Goal: Obtain resource: Download file/media

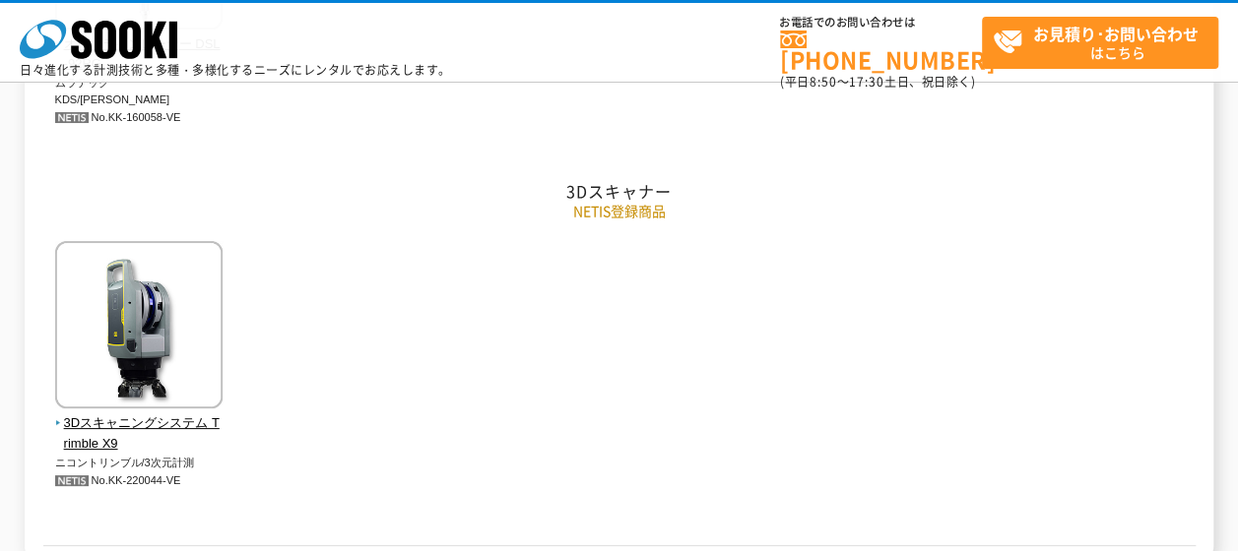
scroll to position [6093, 0]
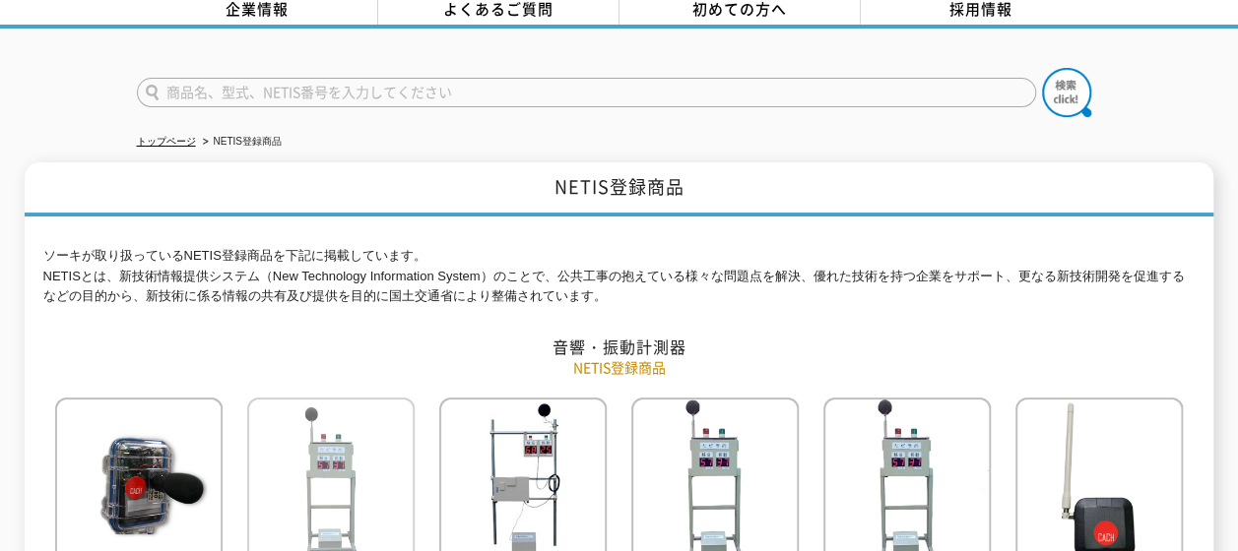
scroll to position [295, 0]
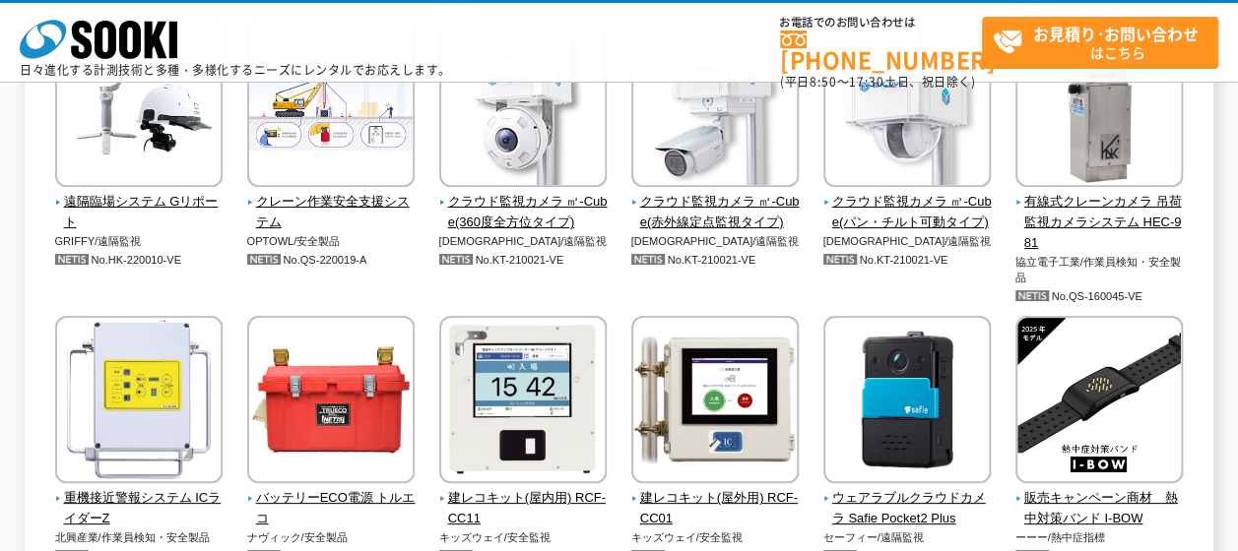
scroll to position [3741, 0]
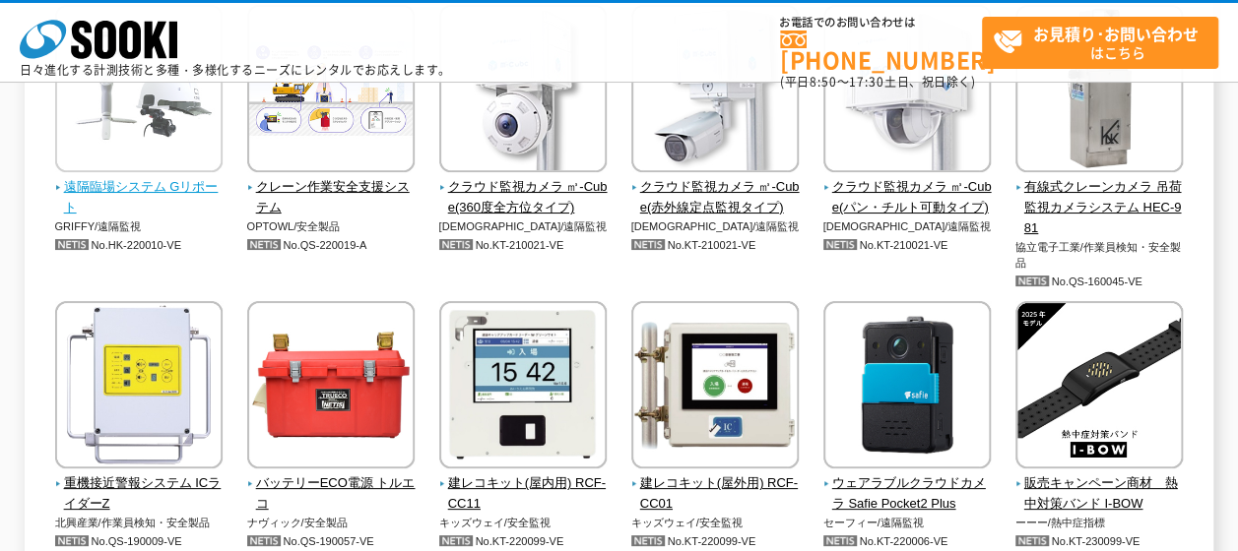
click at [189, 187] on span "遠隔臨場システム Gリポート" at bounding box center [139, 197] width 168 height 41
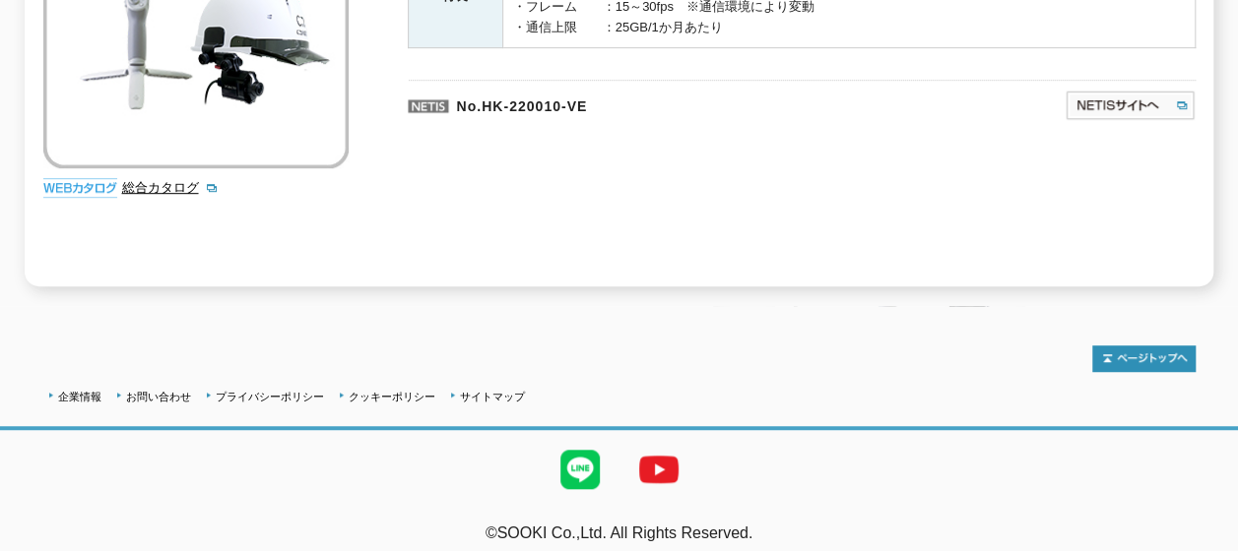
scroll to position [504, 0]
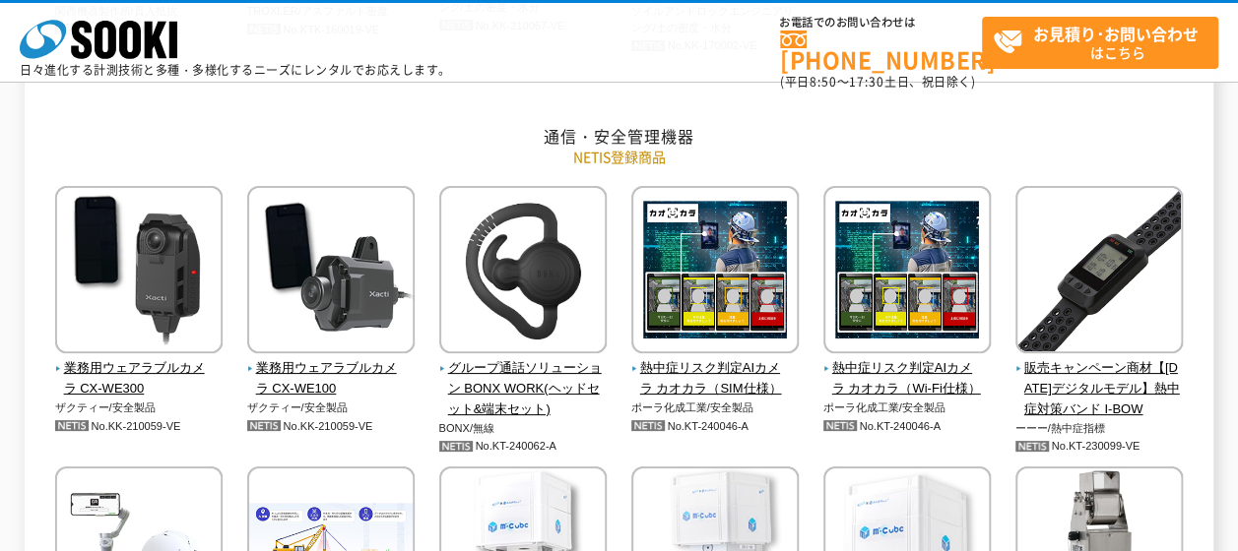
scroll to position [3249, 0]
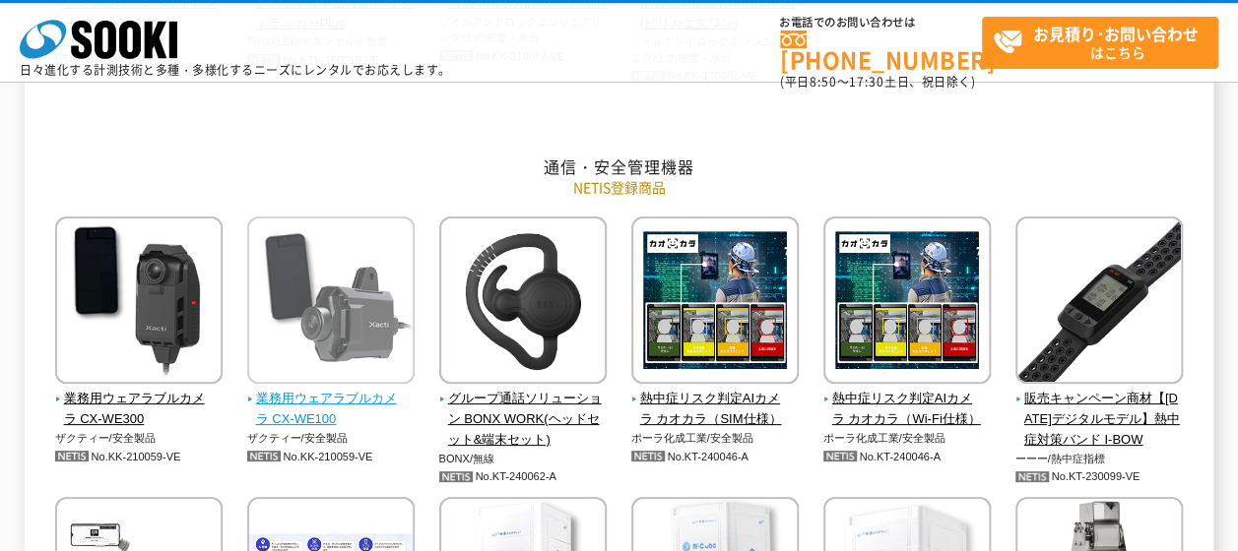
click at [392, 397] on span "業務用ウェアラブルカメラ CX-WE100" at bounding box center [331, 409] width 168 height 41
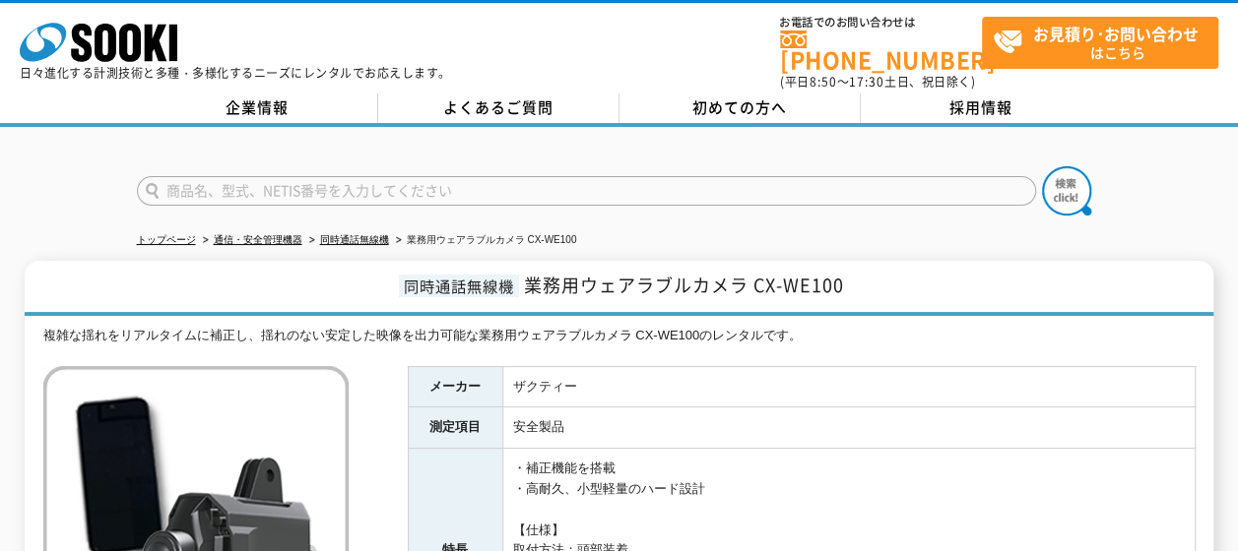
scroll to position [394, 0]
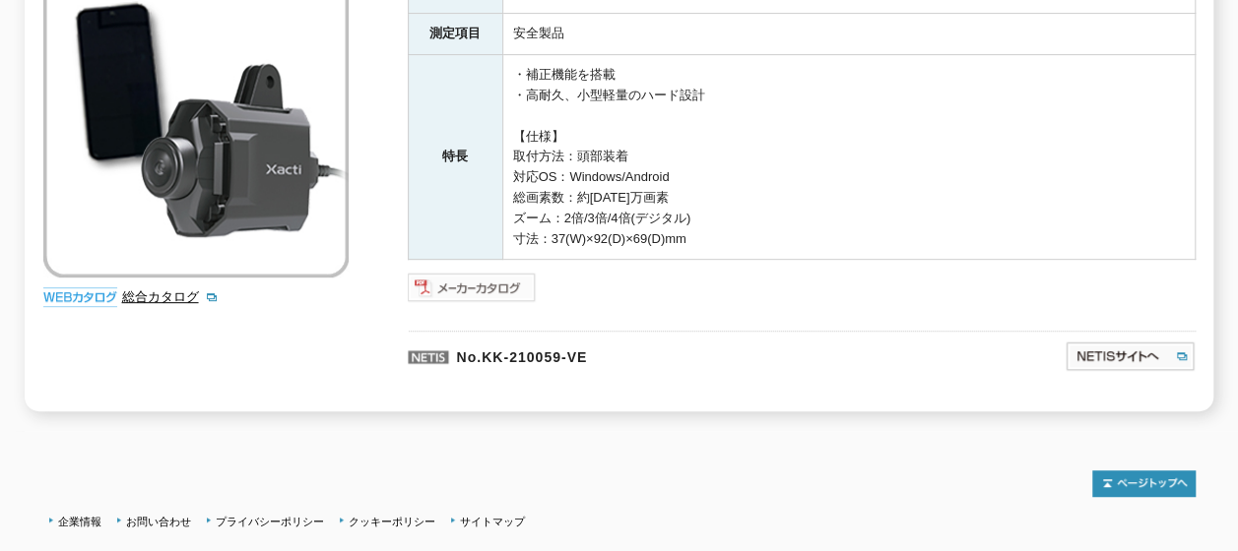
click at [457, 277] on img at bounding box center [472, 288] width 129 height 32
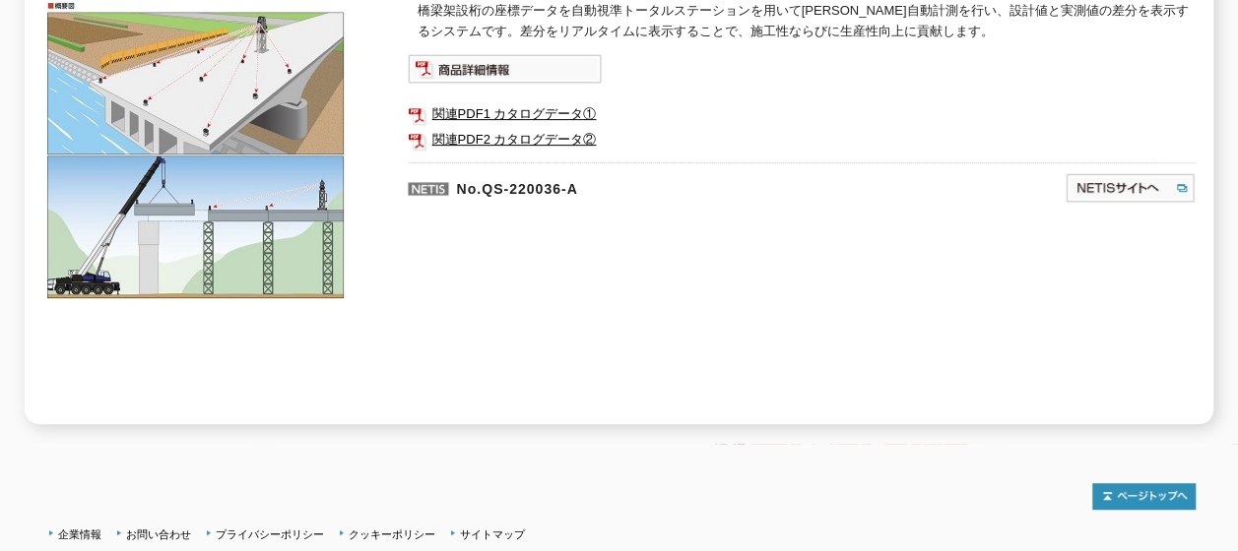
scroll to position [276, 0]
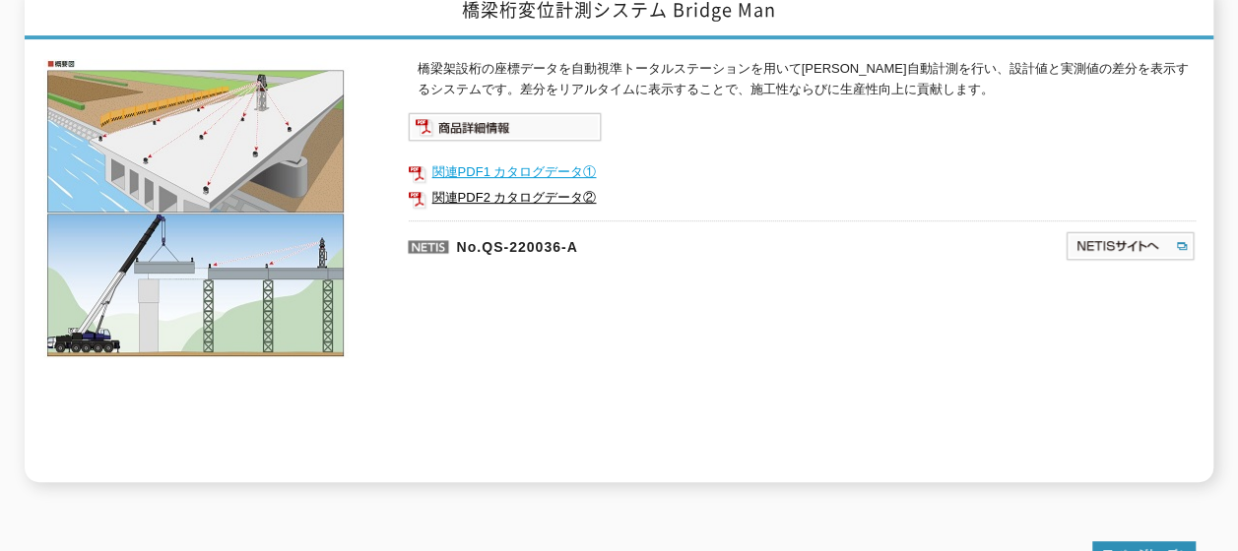
click at [505, 159] on link "関連PDF1 カタログデータ①" at bounding box center [802, 172] width 788 height 26
click at [534, 112] on img at bounding box center [505, 127] width 194 height 30
